Goal: Task Accomplishment & Management: Manage account settings

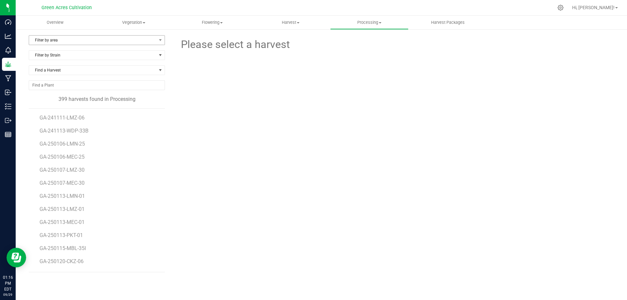
click at [61, 38] on span "Filter by area" at bounding box center [92, 40] width 127 height 9
click at [250, 141] on div "Please select a harvest" at bounding box center [394, 156] width 439 height 242
click at [212, 21] on span "Flowering" at bounding box center [212, 23] width 78 height 6
click at [208, 46] on span "Flowering groups" at bounding box center [200, 47] width 54 height 6
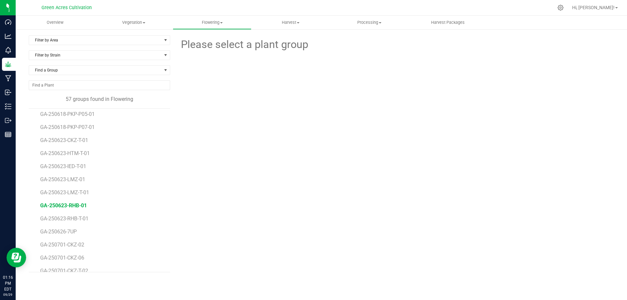
click at [64, 206] on span "GA-250623-RHB-01" at bounding box center [63, 206] width 47 height 6
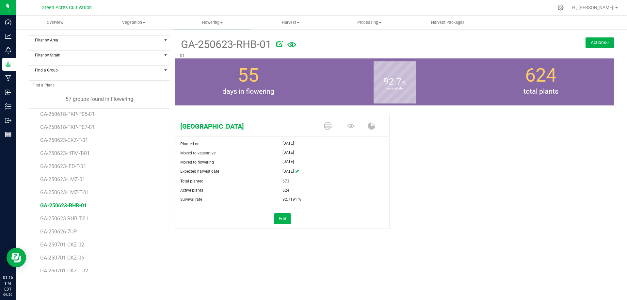
click at [602, 40] on button "Actions" at bounding box center [600, 42] width 28 height 10
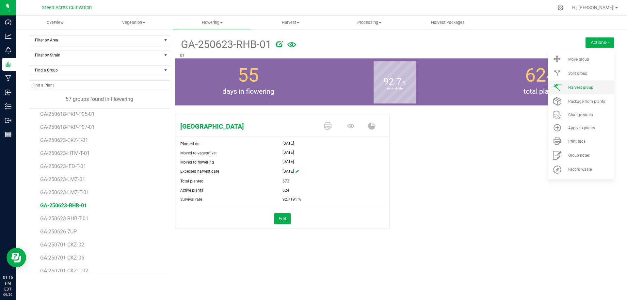
click at [570, 90] on li "Harvest group" at bounding box center [581, 87] width 66 height 14
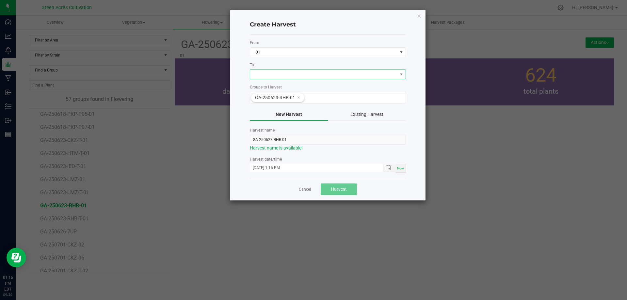
click at [294, 73] on span at bounding box center [323, 74] width 147 height 9
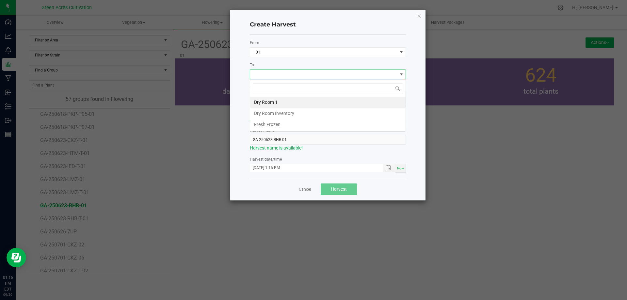
scroll to position [10, 156]
click at [274, 101] on li "Dry Room 1" at bounding box center [327, 102] width 155 height 11
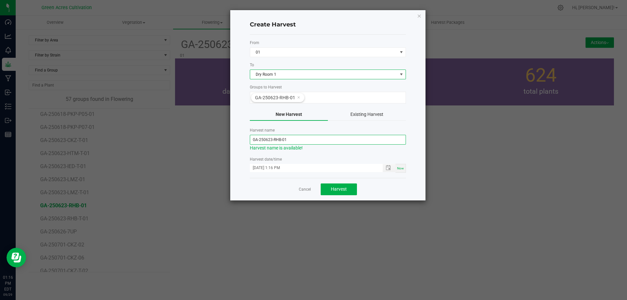
click at [289, 139] on input "GA-250623-RHB-01" at bounding box center [328, 140] width 156 height 10
type input "GA-250929-RHB-01"
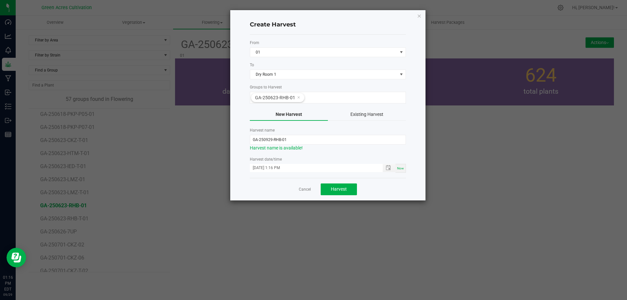
click at [403, 170] on span "Now" at bounding box center [400, 169] width 7 height 4
click at [332, 192] on span "Harvest" at bounding box center [339, 189] width 16 height 5
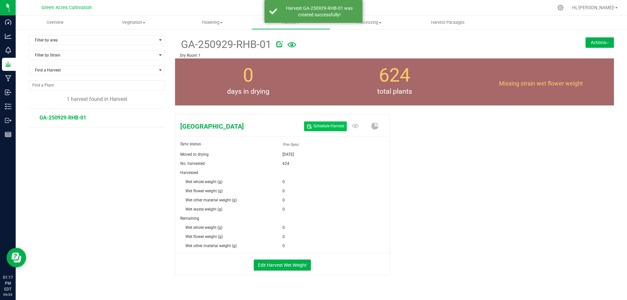
click at [323, 122] on button "Schedule Harvest" at bounding box center [325, 126] width 43 height 9
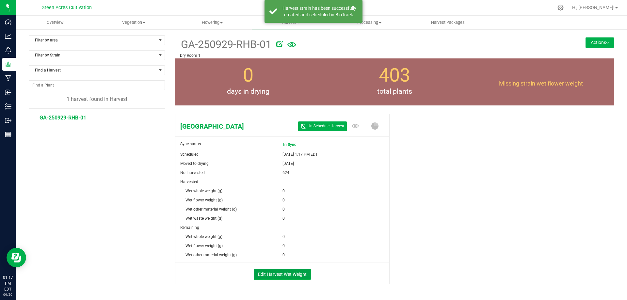
click at [292, 277] on button "Edit Harvest Wet Weight" at bounding box center [282, 274] width 57 height 11
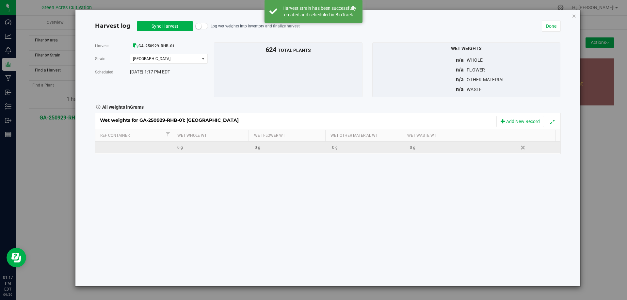
click at [268, 147] on div "0 g" at bounding box center [291, 148] width 73 height 6
click at [294, 150] on div "0 g" at bounding box center [291, 148] width 73 height 6
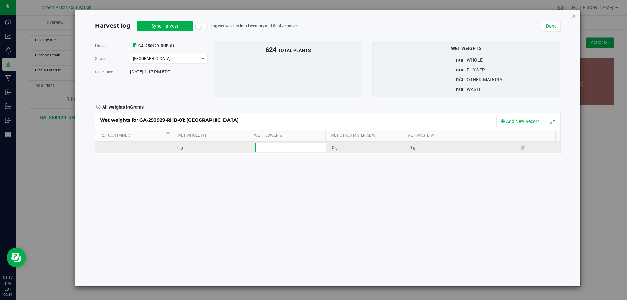
type input "118565"
click at [421, 147] on div "0 g" at bounding box center [446, 148] width 73 height 6
type input "49280"
click at [410, 172] on div "Harvest GA-250929-RHB-01 Strain Rainbow Harbor Select strain Rainbow Harbor Sch…" at bounding box center [328, 161] width 466 height 249
click at [174, 24] on button "Sync Harvest" at bounding box center [165, 26] width 56 height 10
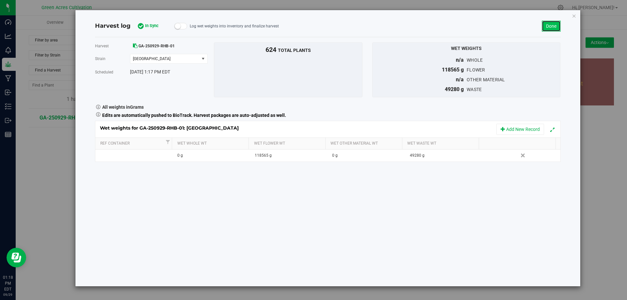
click at [553, 27] on link "Done" at bounding box center [551, 26] width 19 height 11
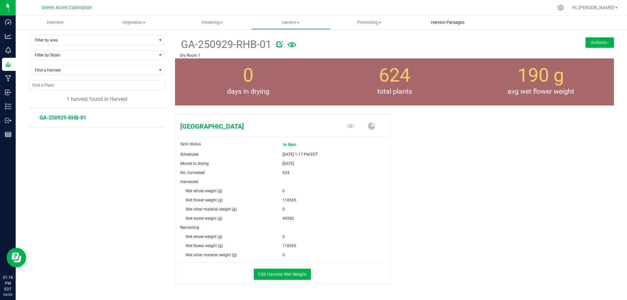
click at [442, 18] on uib-tab-heading "Harvest Packages" at bounding box center [448, 22] width 78 height 13
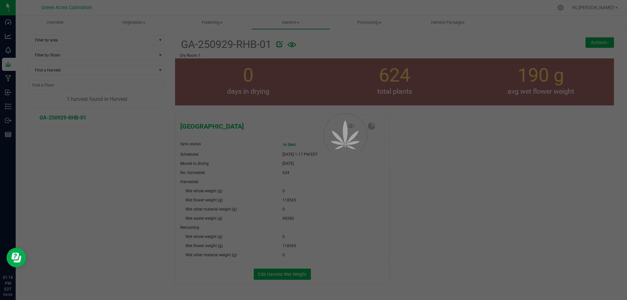
click at [601, 42] on div at bounding box center [313, 150] width 627 height 300
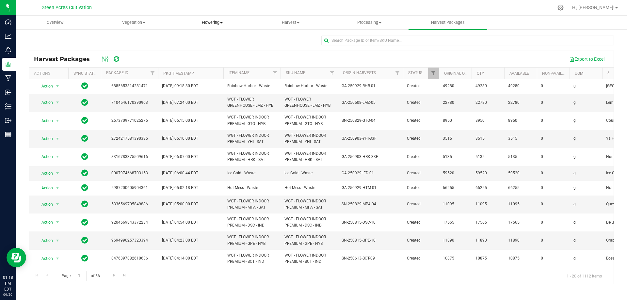
click at [226, 22] on span "Flowering" at bounding box center [212, 23] width 78 height 6
click at [227, 46] on li "Flowering groups" at bounding box center [212, 47] width 79 height 8
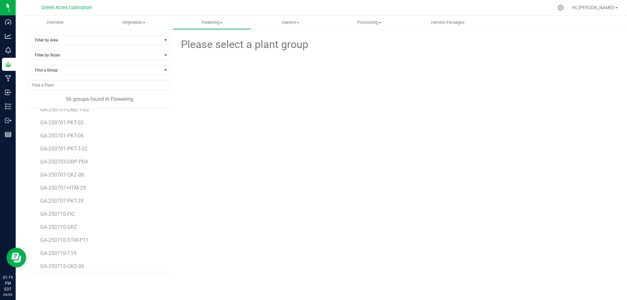
scroll to position [362, 0]
click at [164, 209] on ul "GA-250611-CKZ-01 GA-250618-CJP-P10-01 GA-250618-CJP-P11-01 GA-250618-CZZ-P09-01…" at bounding box center [105, 190] width 130 height 163
click at [76, 250] on span "GA-250623-RHB-T-01" at bounding box center [65, 249] width 51 height 6
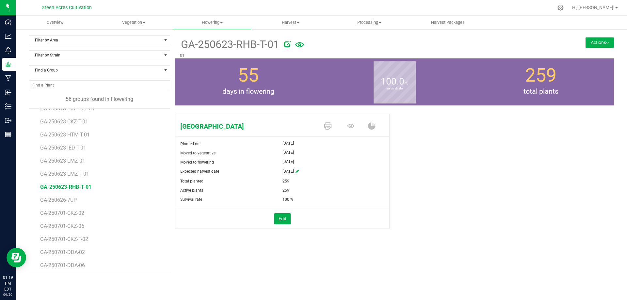
scroll to position [143, 0]
click at [283, 19] on uib-tab-heading "Harvest Harvests Harvested plants" at bounding box center [291, 22] width 78 height 13
click at [270, 40] on span "Harvests" at bounding box center [270, 40] width 36 height 6
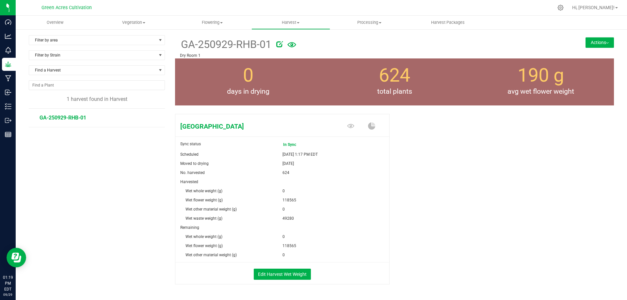
click at [599, 43] on button "Actions" at bounding box center [600, 42] width 28 height 10
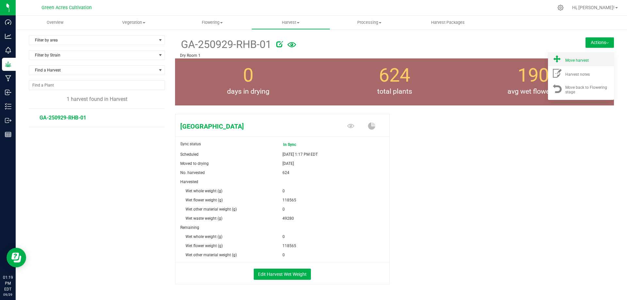
click at [579, 61] on span "Move harvest" at bounding box center [577, 60] width 24 height 5
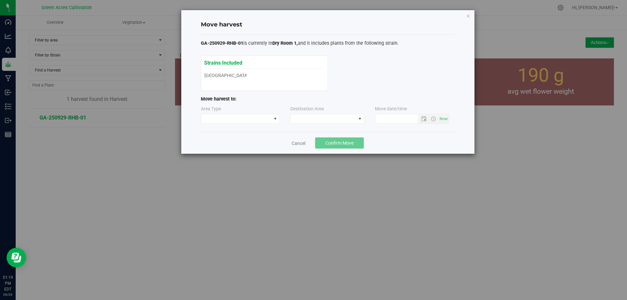
type input "9/29/2025 1:19 PM"
click at [323, 115] on span at bounding box center [323, 118] width 65 height 9
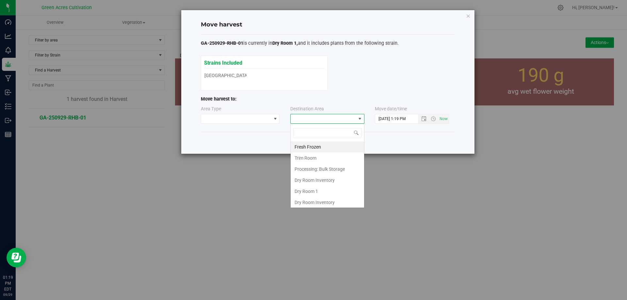
scroll to position [10, 74]
click at [322, 191] on li "Dry Room 1" at bounding box center [327, 191] width 73 height 11
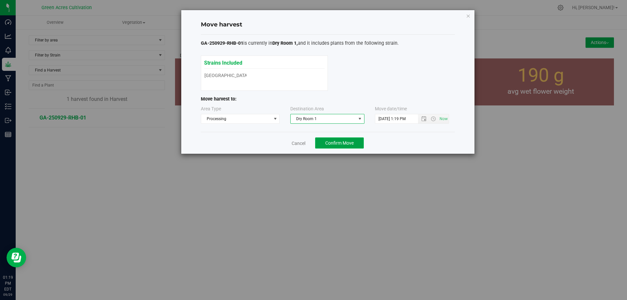
click at [339, 142] on span "Confirm Move" at bounding box center [339, 142] width 28 height 5
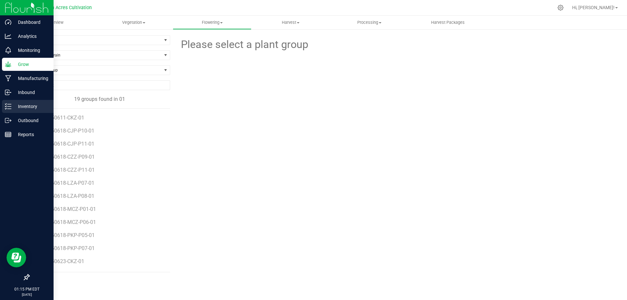
click at [20, 106] on p "Inventory" at bounding box center [30, 107] width 39 height 8
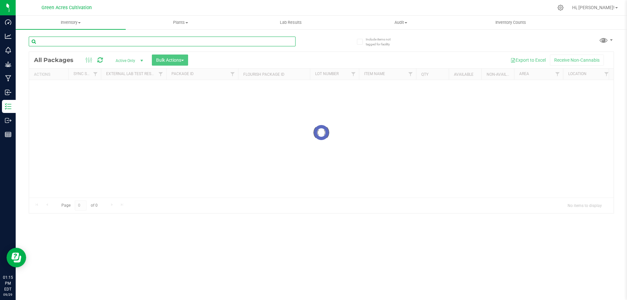
click at [113, 41] on input "text" at bounding box center [162, 42] width 267 height 10
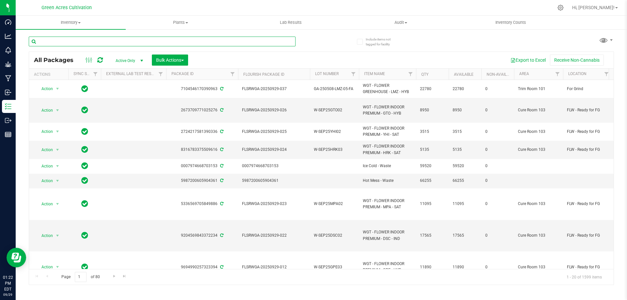
click at [170, 43] on input "text" at bounding box center [162, 42] width 267 height 10
click at [79, 39] on input "text" at bounding box center [162, 42] width 267 height 10
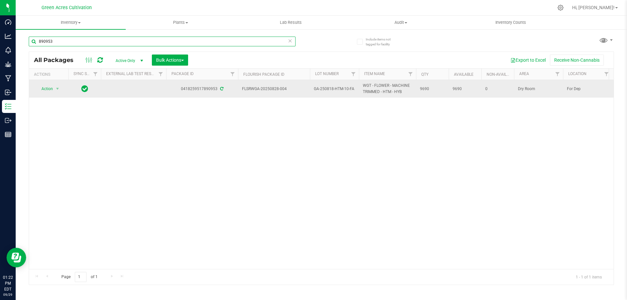
type input "890953"
click at [50, 86] on span "Action" at bounding box center [45, 88] width 18 height 9
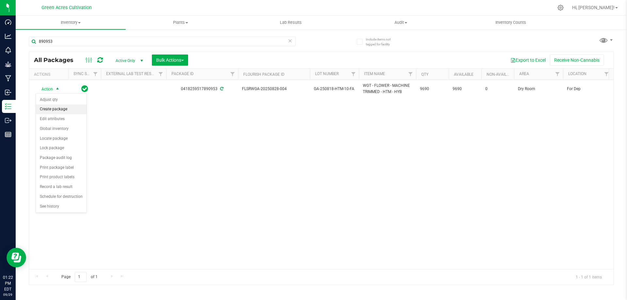
click at [50, 107] on li "Create package" at bounding box center [61, 110] width 51 height 10
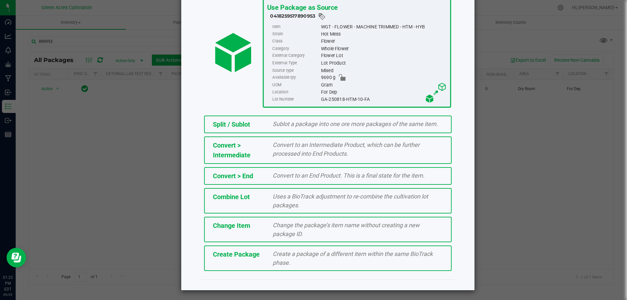
scroll to position [47, 0]
click at [231, 259] on div "Create Package" at bounding box center [238, 254] width 60 height 10
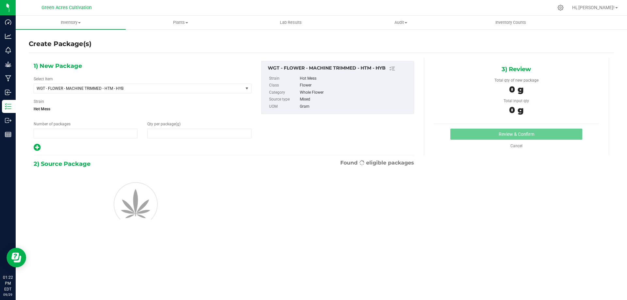
type input "1"
type input "0.0000"
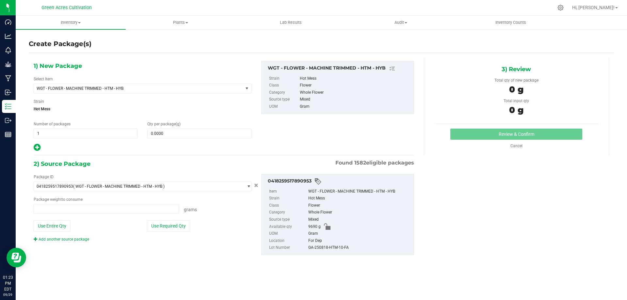
type input "0.0000 g"
click at [224, 89] on span "WGT - FLOWER - MACHINE TRIMMED - HTM - HYB" at bounding box center [135, 88] width 196 height 5
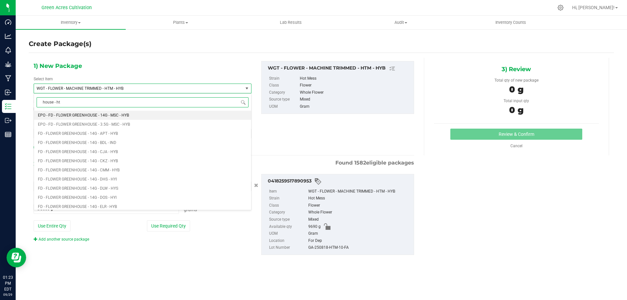
type input "house - htm"
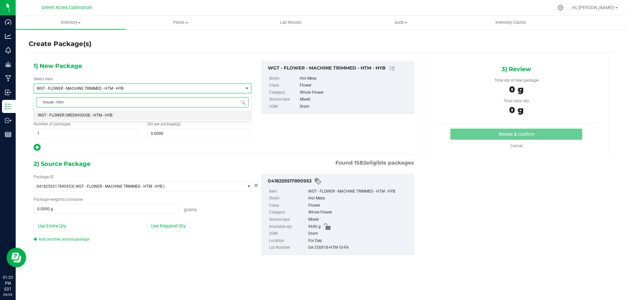
click at [176, 116] on li "WGT - FLOWER GREENHOUSE - HTM - HYB" at bounding box center [142, 115] width 217 height 9
type input "0.0000"
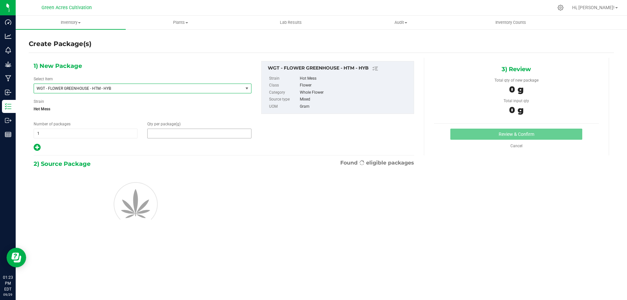
click at [174, 130] on span at bounding box center [199, 134] width 104 height 10
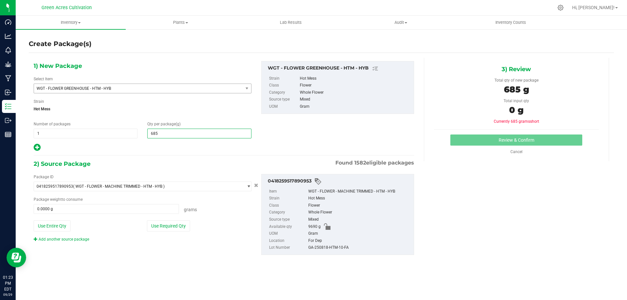
type input "6855"
type input "6,855.0000"
drag, startPoint x: 233, startPoint y: 257, endPoint x: 162, endPoint y: 224, distance: 77.9
click at [229, 254] on div "Package ID 0418259517890953 ( WGT - FLOWER - MACHINE TRIMMED - HTM - HYB ) 0004…" at bounding box center [224, 214] width 390 height 91
click at [162, 224] on button "Use Required Qty" at bounding box center [168, 225] width 43 height 11
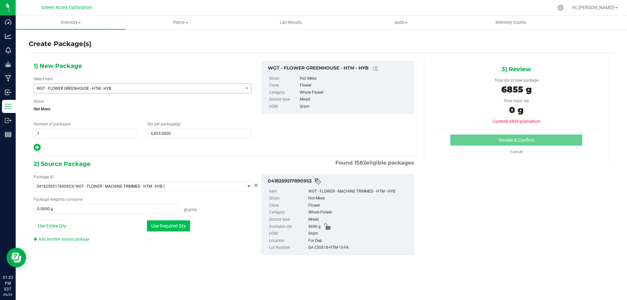
type input "6855.0000 g"
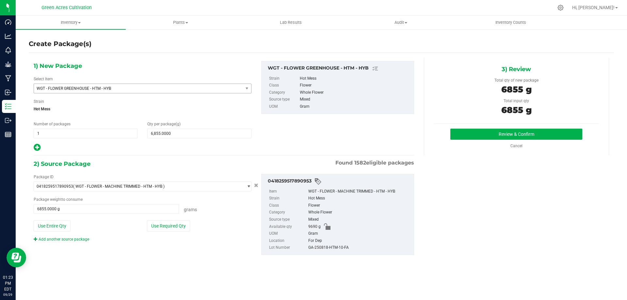
click at [317, 246] on div "GA-250818-HTM-10-FA" at bounding box center [359, 247] width 102 height 7
copy div "GA-250818-HTM-10-FA"
click at [490, 131] on button "Review & Confirm" at bounding box center [516, 134] width 132 height 11
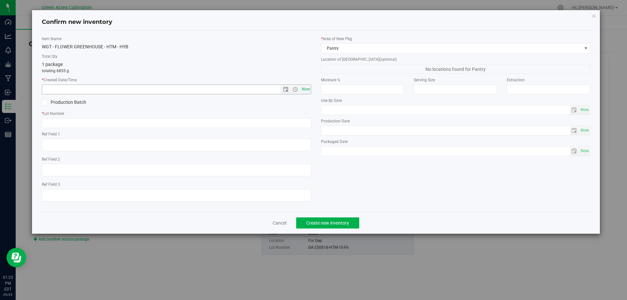
click at [303, 91] on span "Now" at bounding box center [305, 89] width 11 height 9
type input "[DATE] 1:23 PM"
click at [285, 124] on input "text" at bounding box center [176, 123] width 269 height 10
paste input "GA-250818-HTM-10-FA"
type input "GA-250818-HTM-10-FA"
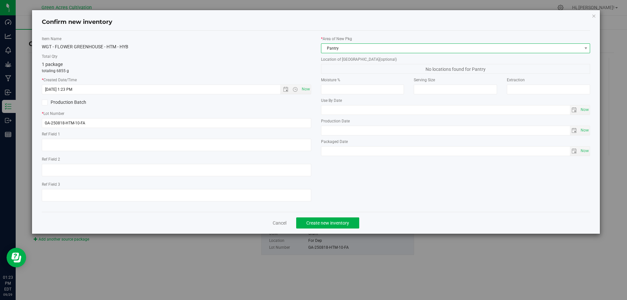
click at [351, 49] on span "Pantry" at bounding box center [451, 48] width 261 height 9
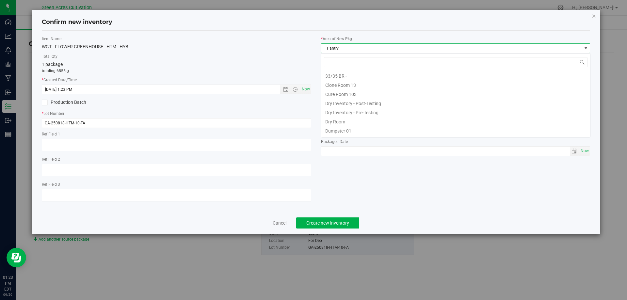
scroll to position [10, 269]
type input "dr"
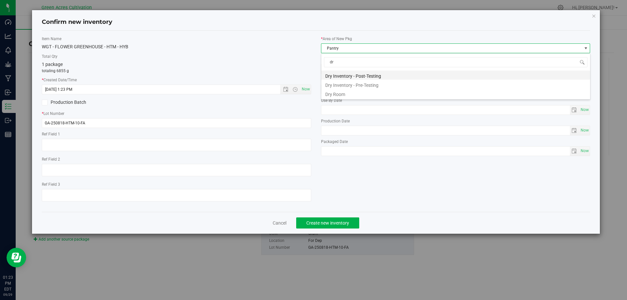
click at [339, 76] on li "Dry Inventory - Post-Testing" at bounding box center [455, 75] width 269 height 9
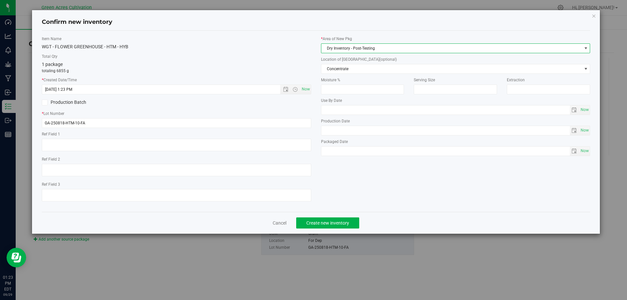
click at [350, 45] on span "Dry Inventory - Post-Testing" at bounding box center [451, 48] width 261 height 9
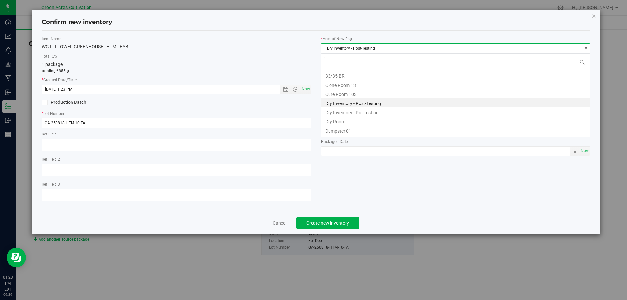
scroll to position [10, 269]
type input "dr"
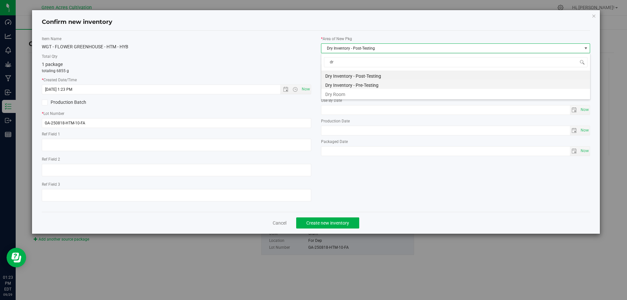
click at [343, 88] on li "Dry Inventory - Pre-Testing" at bounding box center [455, 84] width 269 height 9
click at [354, 49] on span "Dry Inventory - Pre-Testing" at bounding box center [451, 48] width 261 height 9
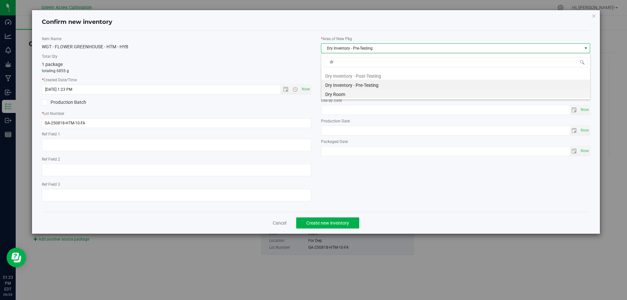
click at [339, 94] on li "Dry Room" at bounding box center [455, 93] width 269 height 9
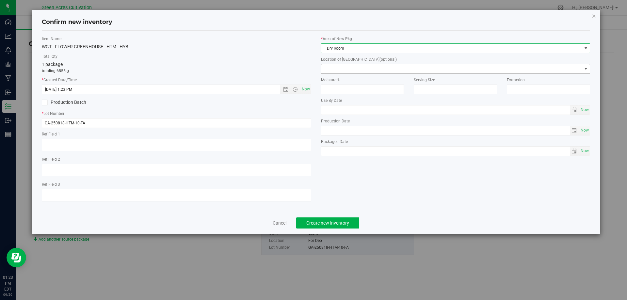
click at [347, 69] on span at bounding box center [451, 68] width 261 height 9
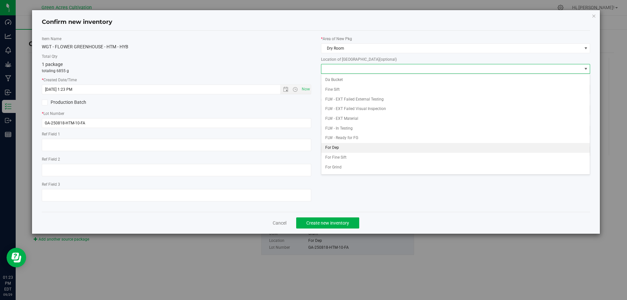
click at [335, 147] on li "For Dep" at bounding box center [455, 148] width 269 height 10
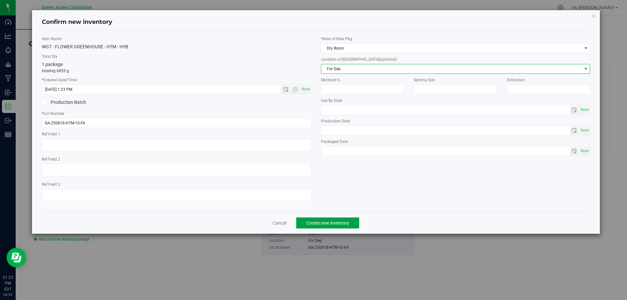
click at [344, 225] on span "Create new inventory" at bounding box center [327, 222] width 43 height 5
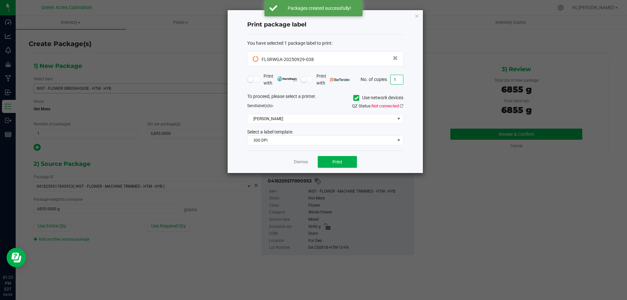
click at [398, 81] on input "1" at bounding box center [397, 79] width 12 height 9
type input "2"
click at [356, 98] on icon at bounding box center [356, 98] width 4 height 0
click at [0, 0] on input "Use network devices" at bounding box center [0, 0] width 0 height 0
click at [359, 115] on span at bounding box center [321, 118] width 147 height 9
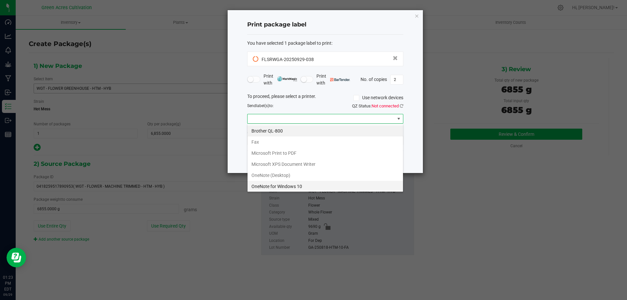
scroll to position [24, 0]
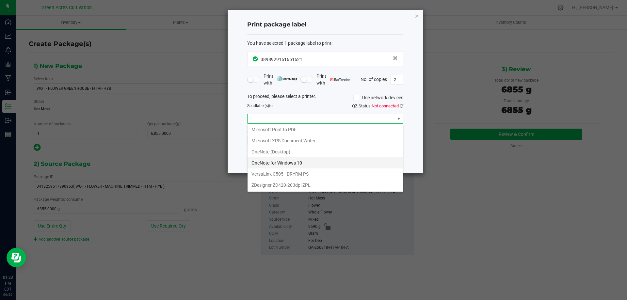
click at [279, 185] on ZPL "ZDesigner ZD420-203dpi ZPL" at bounding box center [325, 185] width 155 height 11
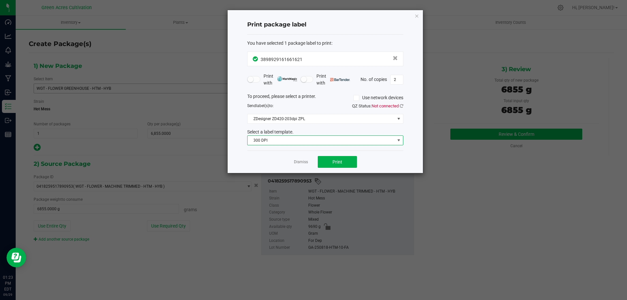
click at [309, 143] on span "300 DPI" at bounding box center [321, 140] width 147 height 9
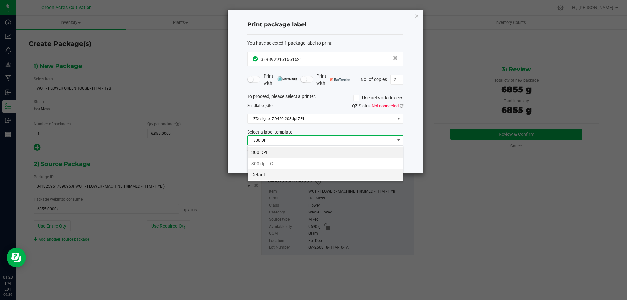
scroll to position [10, 156]
click at [285, 172] on li "Default" at bounding box center [325, 174] width 155 height 11
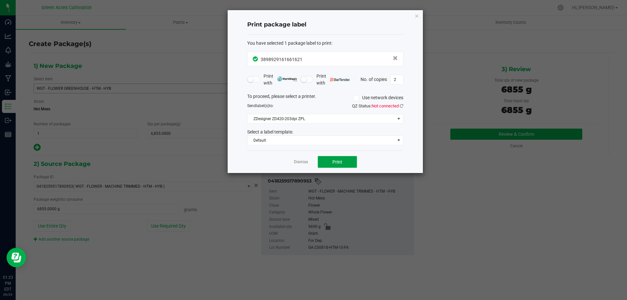
click at [341, 163] on span "Print" at bounding box center [338, 161] width 10 height 5
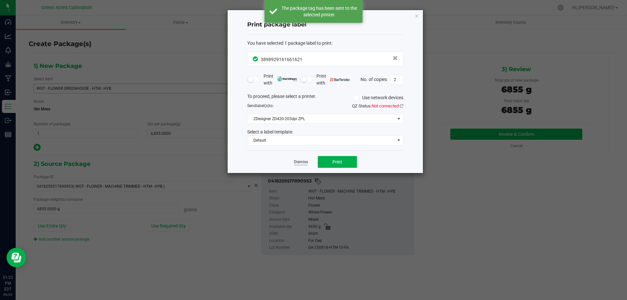
click at [303, 163] on link "Dismiss" at bounding box center [301, 162] width 14 height 6
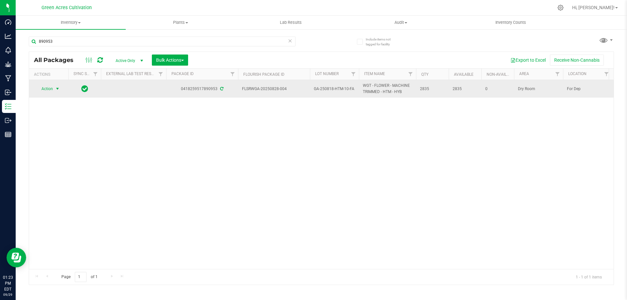
click at [44, 91] on span "Action" at bounding box center [45, 88] width 18 height 9
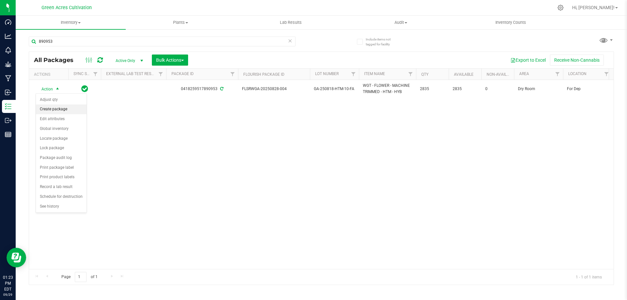
click at [67, 111] on li "Create package" at bounding box center [61, 110] width 51 height 10
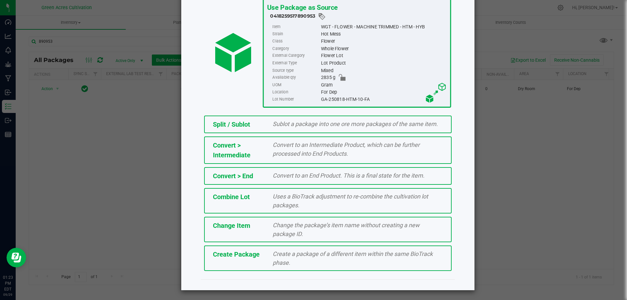
scroll to position [47, 0]
click at [243, 254] on span "Create Package" at bounding box center [236, 254] width 47 height 8
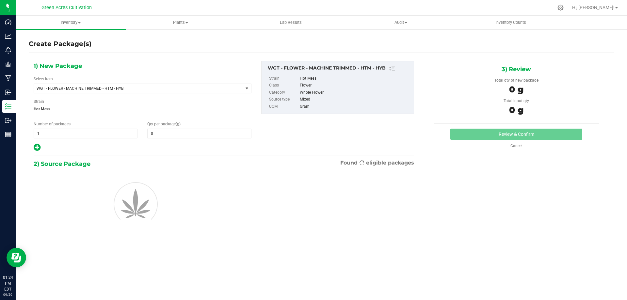
type input "0.0000"
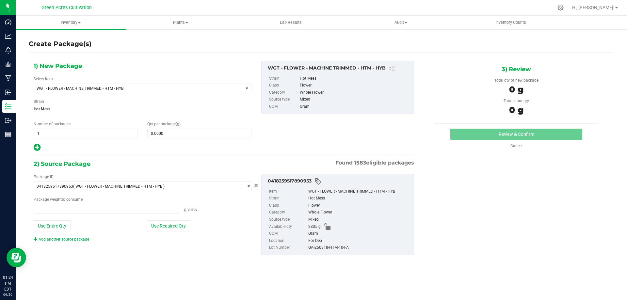
type input "0.0000 g"
click at [192, 133] on span at bounding box center [199, 134] width 104 height 10
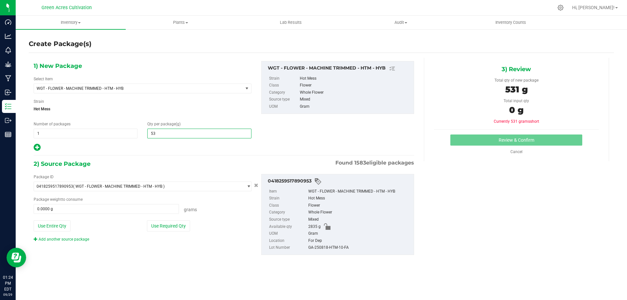
type input "5"
type input "2610"
type input "2,610.0000"
drag, startPoint x: 212, startPoint y: 208, endPoint x: 183, endPoint y: 220, distance: 31.4
click at [212, 208] on div "Grams" at bounding box center [215, 208] width 73 height 9
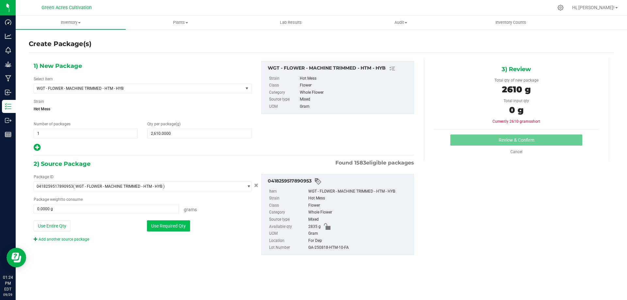
click at [171, 227] on button "Use Required Qty" at bounding box center [168, 225] width 43 height 11
type input "2610.0000 g"
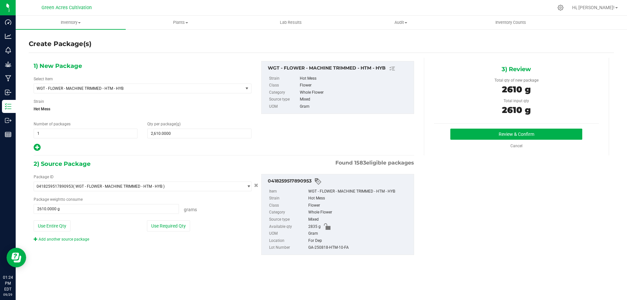
click at [332, 248] on div "GA-250818-HTM-10-FA" at bounding box center [359, 247] width 102 height 7
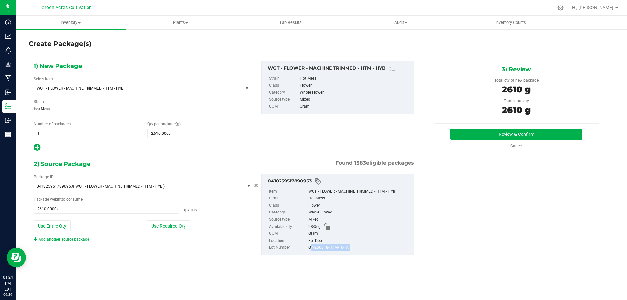
click at [332, 248] on div "GA-250818-HTM-10-FA" at bounding box center [359, 247] width 102 height 7
click at [506, 136] on button "Review & Confirm" at bounding box center [516, 134] width 132 height 11
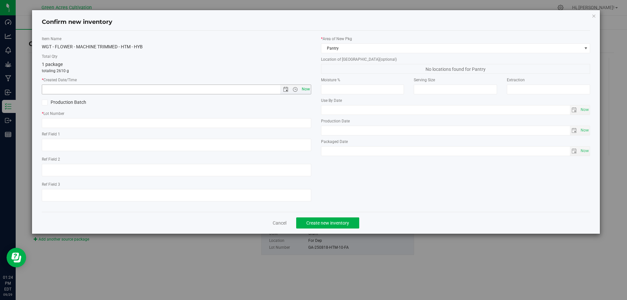
click at [308, 89] on span "Now" at bounding box center [305, 89] width 11 height 9
type input "[DATE] 1:24 PM"
click at [281, 117] on div "* Lot Number" at bounding box center [176, 119] width 269 height 17
click at [277, 122] on input "text" at bounding box center [176, 123] width 269 height 10
paste input "GA-250818-HTM-10-FA"
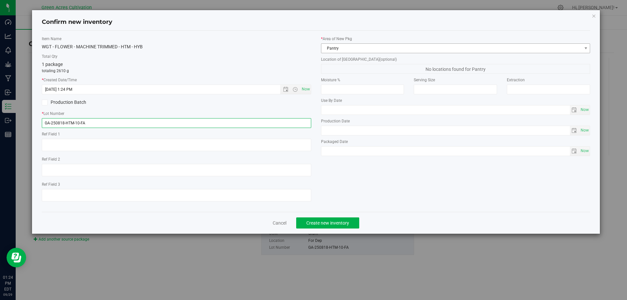
type input "GA-250818-HTM-10-FA"
click at [362, 49] on span "Pantry" at bounding box center [451, 48] width 261 height 9
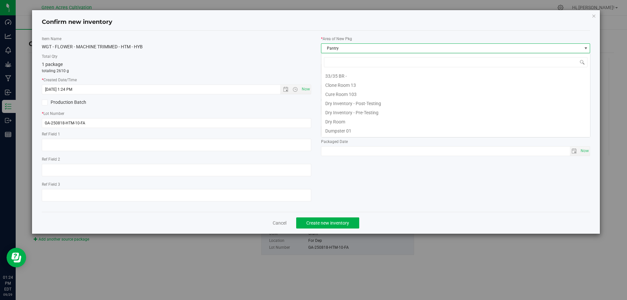
scroll to position [10, 269]
type input "dr"
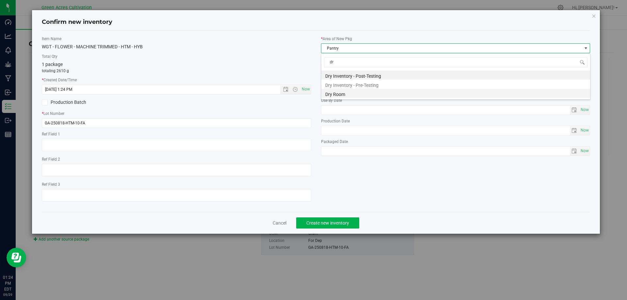
click at [328, 89] on li "Dry Room" at bounding box center [455, 93] width 269 height 9
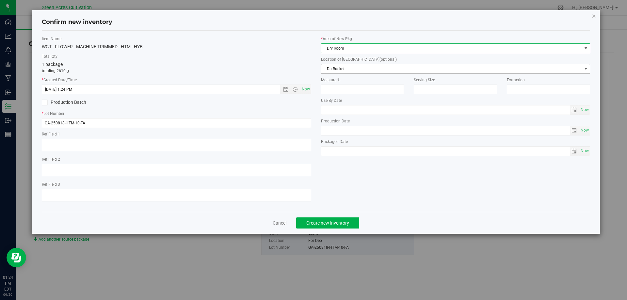
click at [350, 68] on span "Da Bucket" at bounding box center [451, 68] width 261 height 9
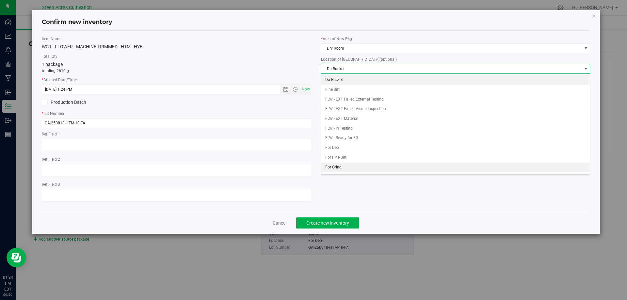
click at [343, 165] on li "For Grind" at bounding box center [455, 168] width 269 height 10
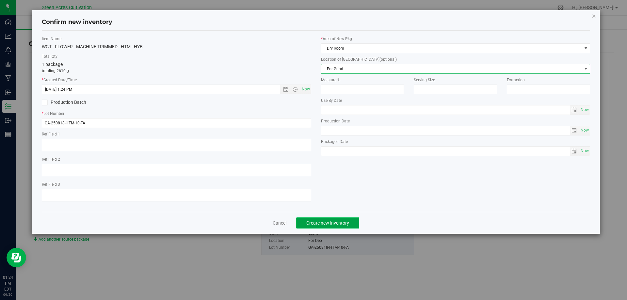
click at [315, 220] on button "Create new inventory" at bounding box center [327, 223] width 63 height 11
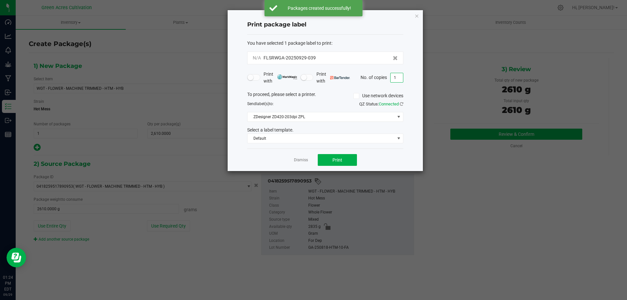
click at [401, 80] on input "1" at bounding box center [397, 77] width 12 height 9
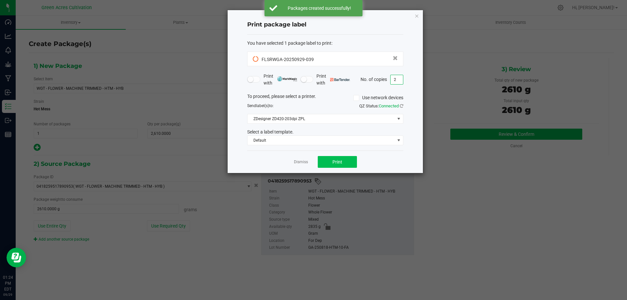
type input "2"
click at [331, 165] on button "Print" at bounding box center [337, 162] width 39 height 12
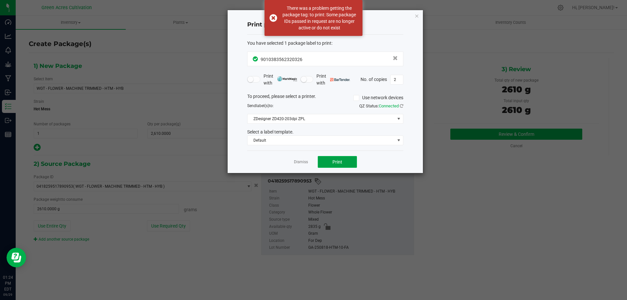
click at [331, 159] on button "Print" at bounding box center [337, 162] width 39 height 12
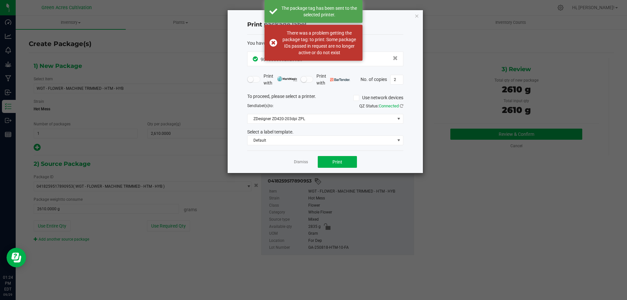
click at [301, 159] on app-cancel-button "Dismiss" at bounding box center [301, 162] width 14 height 7
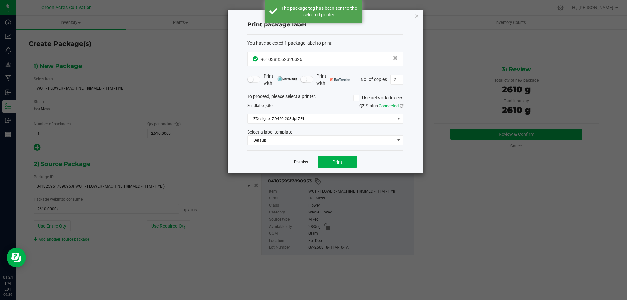
click at [305, 163] on link "Dismiss" at bounding box center [301, 162] width 14 height 6
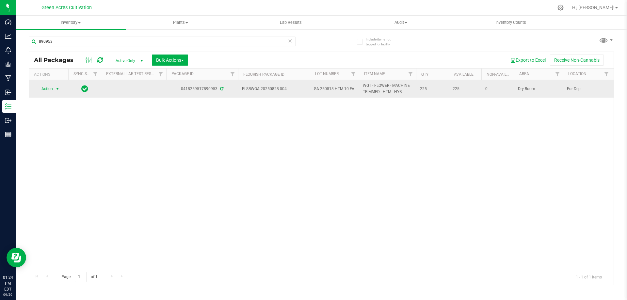
click at [58, 87] on span "select" at bounding box center [57, 88] width 5 height 5
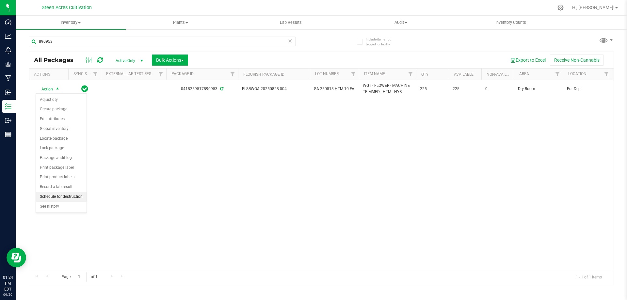
click at [57, 193] on li "Schedule for destruction" at bounding box center [61, 197] width 51 height 10
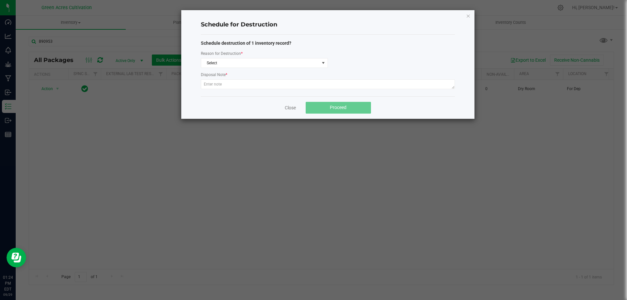
click at [230, 68] on div "Schedule destruction of 1 inventory record? Reason for Destruction * Select Dis…" at bounding box center [328, 65] width 254 height 51
click at [232, 64] on span "Select" at bounding box center [260, 62] width 118 height 9
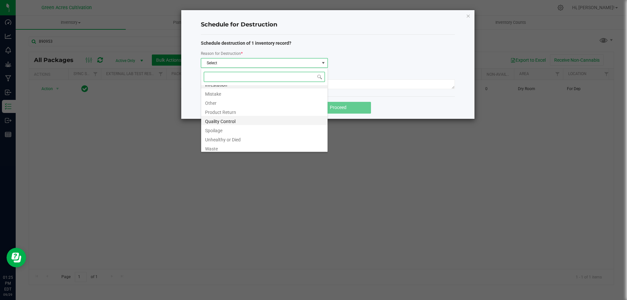
scroll to position [8, 0]
click at [214, 148] on li "Waste" at bounding box center [264, 145] width 126 height 9
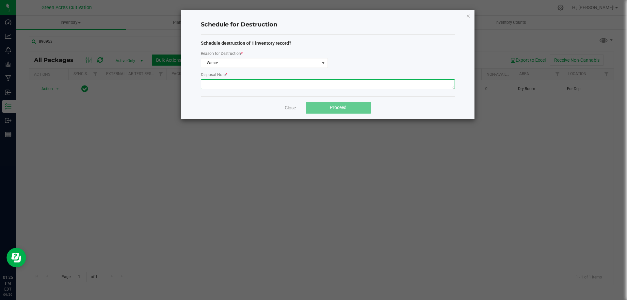
click at [261, 79] on textarea at bounding box center [328, 84] width 254 height 10
type textarea "Post QC Waste"
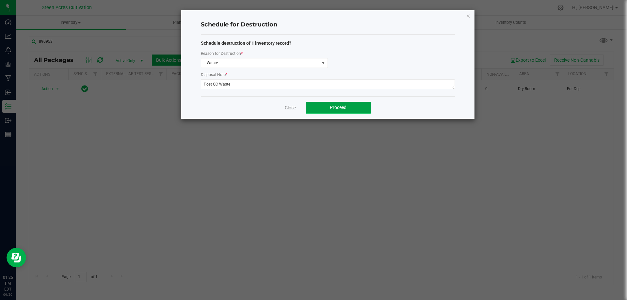
click at [341, 105] on span "Proceed" at bounding box center [338, 107] width 17 height 5
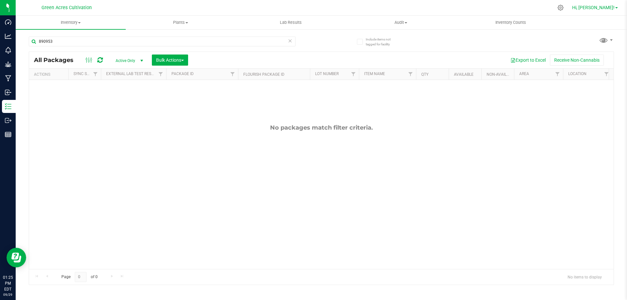
click at [606, 9] on span "Hi, [PERSON_NAME]!" at bounding box center [593, 7] width 42 height 5
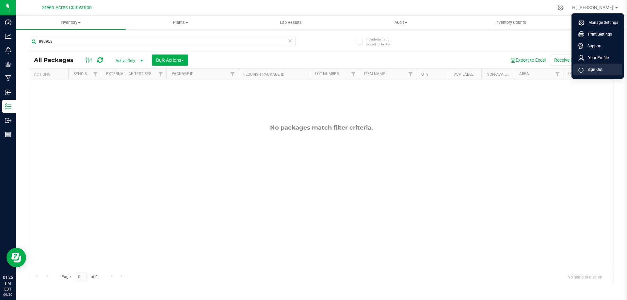
click at [593, 67] on span "Sign Out" at bounding box center [593, 69] width 19 height 7
